Goal: Entertainment & Leisure: Consume media (video, audio)

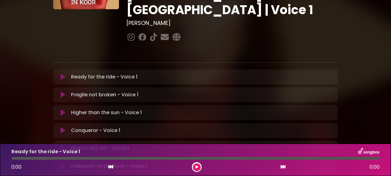
scroll to position [78, 0]
click at [63, 74] on icon at bounding box center [63, 77] width 5 height 6
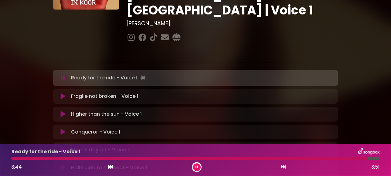
click at [19, 157] on div at bounding box center [189, 158] width 356 height 3
click at [196, 165] on button at bounding box center [197, 167] width 8 height 8
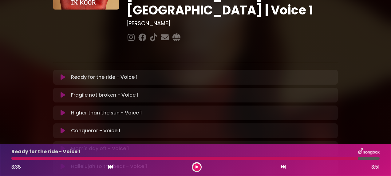
click at [198, 166] on icon at bounding box center [197, 167] width 3 height 4
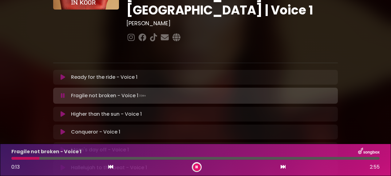
click at [198, 166] on icon at bounding box center [197, 167] width 2 height 4
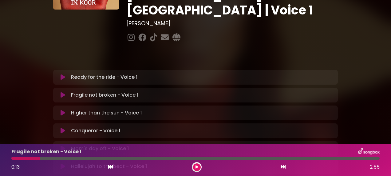
click at [24, 158] on div at bounding box center [25, 158] width 28 height 3
click at [198, 165] on button at bounding box center [197, 167] width 8 height 8
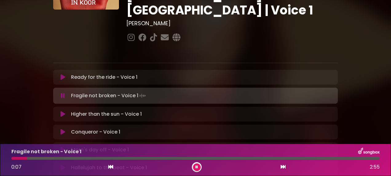
click at [198, 165] on button at bounding box center [197, 167] width 8 height 8
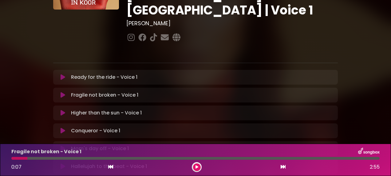
click at [17, 158] on div at bounding box center [19, 158] width 16 height 3
click at [194, 166] on button at bounding box center [197, 167] width 8 height 8
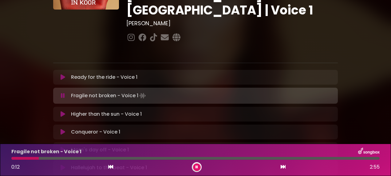
click at [197, 166] on icon at bounding box center [197, 167] width 2 height 4
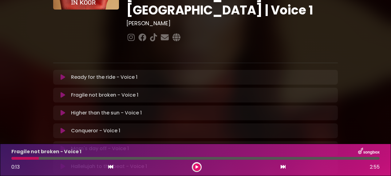
click at [12, 158] on div at bounding box center [24, 158] width 27 height 3
click at [197, 167] on icon at bounding box center [197, 167] width 3 height 4
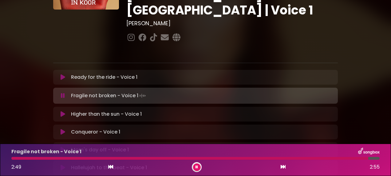
click at [194, 167] on button at bounding box center [197, 167] width 8 height 8
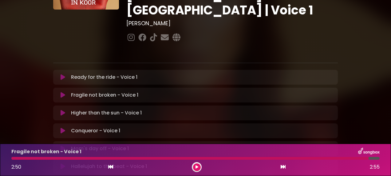
click at [15, 157] on div at bounding box center [189, 158] width 357 height 3
click at [13, 158] on div at bounding box center [189, 158] width 357 height 3
click at [197, 165] on button at bounding box center [197, 167] width 8 height 8
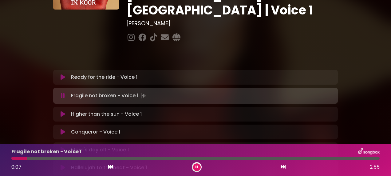
click at [197, 165] on button at bounding box center [197, 167] width 8 height 8
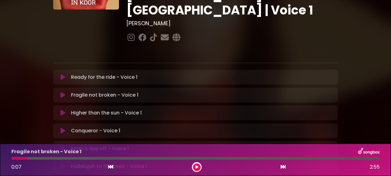
click at [12, 158] on div at bounding box center [19, 158] width 16 height 3
click at [197, 166] on icon at bounding box center [197, 167] width 3 height 4
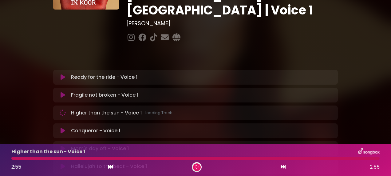
click at [12, 158] on div at bounding box center [195, 158] width 368 height 3
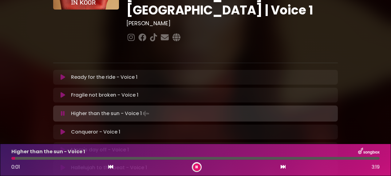
click at [196, 165] on icon at bounding box center [197, 167] width 4 height 4
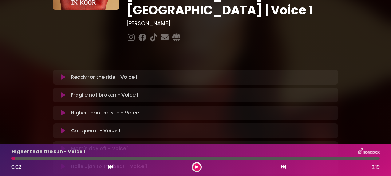
click at [62, 92] on icon at bounding box center [63, 95] width 5 height 6
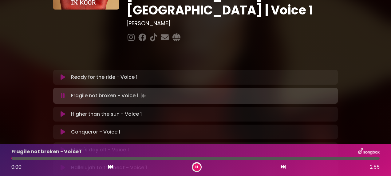
click at [359, 157] on div at bounding box center [195, 158] width 368 height 3
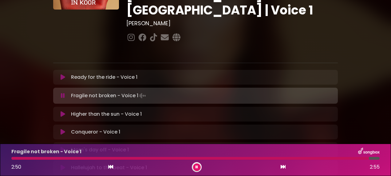
click at [336, 157] on div "Fragile not broken - Voice 1 2:50 2:55" at bounding box center [196, 160] width 376 height 24
click at [336, 158] on div at bounding box center [191, 158] width 361 height 3
click at [197, 166] on icon at bounding box center [196, 167] width 3 height 4
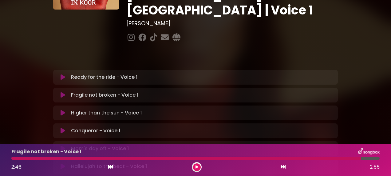
click at [332, 157] on div at bounding box center [186, 158] width 350 height 3
click at [196, 167] on icon at bounding box center [197, 167] width 4 height 4
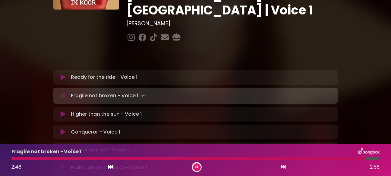
click at [196, 167] on icon at bounding box center [197, 167] width 4 height 4
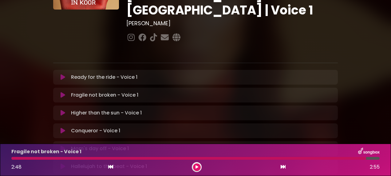
click at [339, 158] on div at bounding box center [188, 158] width 355 height 3
click at [195, 165] on button at bounding box center [197, 167] width 8 height 8
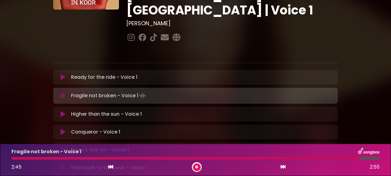
click at [195, 165] on button at bounding box center [197, 167] width 8 height 8
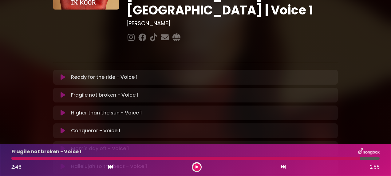
click at [333, 157] on div at bounding box center [185, 158] width 349 height 3
click at [195, 166] on button at bounding box center [197, 167] width 8 height 8
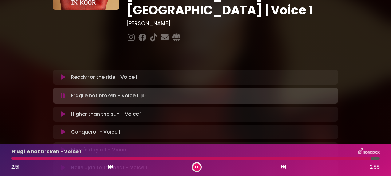
click at [195, 166] on button at bounding box center [197, 167] width 8 height 8
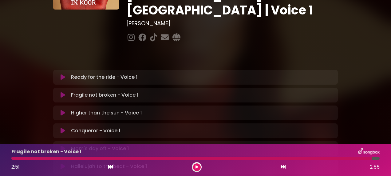
click at [60, 109] on icon at bounding box center [63, 112] width 6 height 7
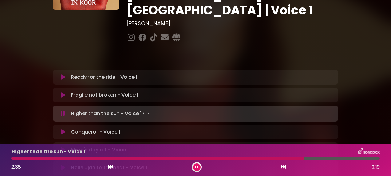
click at [213, 156] on div "Higher than the sun - Voice 1 2:38 3:19" at bounding box center [196, 160] width 376 height 24
click at [213, 158] on div at bounding box center [158, 158] width 295 height 3
click at [195, 164] on button at bounding box center [197, 167] width 8 height 8
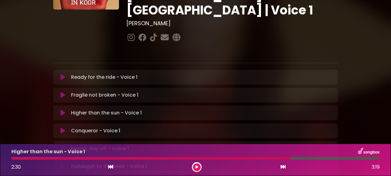
click at [195, 164] on button at bounding box center [197, 167] width 8 height 8
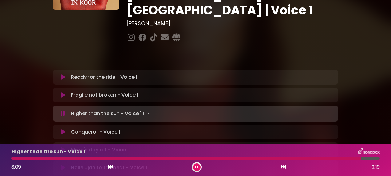
click at [196, 165] on button at bounding box center [197, 167] width 8 height 8
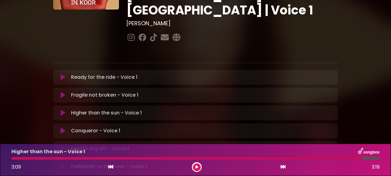
click at [17, 157] on div at bounding box center [186, 158] width 351 height 3
click at [196, 168] on icon at bounding box center [197, 167] width 4 height 4
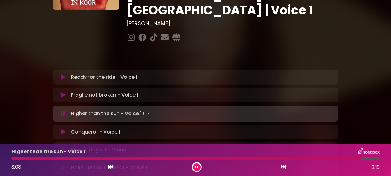
click at [196, 168] on icon at bounding box center [196, 167] width 3 height 4
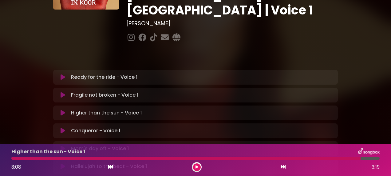
click at [65, 128] on icon at bounding box center [63, 131] width 5 height 6
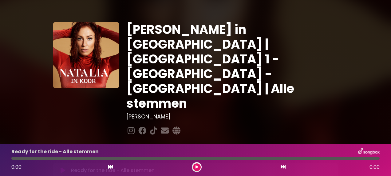
click at [64, 167] on icon at bounding box center [63, 170] width 5 height 6
click at [196, 168] on icon at bounding box center [197, 167] width 2 height 4
click at [195, 164] on button at bounding box center [197, 167] width 8 height 8
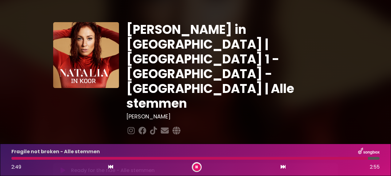
click at [195, 167] on button at bounding box center [197, 167] width 8 height 8
click at [16, 157] on div at bounding box center [189, 158] width 357 height 3
click at [197, 167] on icon at bounding box center [197, 167] width 3 height 4
click at [197, 167] on icon at bounding box center [197, 167] width 2 height 4
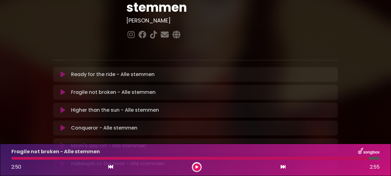
scroll to position [106, 0]
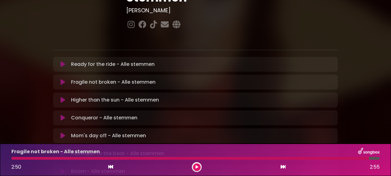
click at [63, 115] on icon at bounding box center [63, 118] width 5 height 6
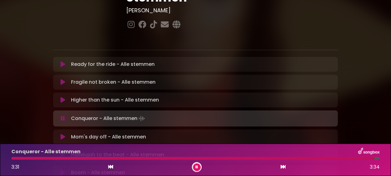
click at [196, 166] on icon at bounding box center [197, 167] width 2 height 4
